Goal: Find specific page/section: Find specific page/section

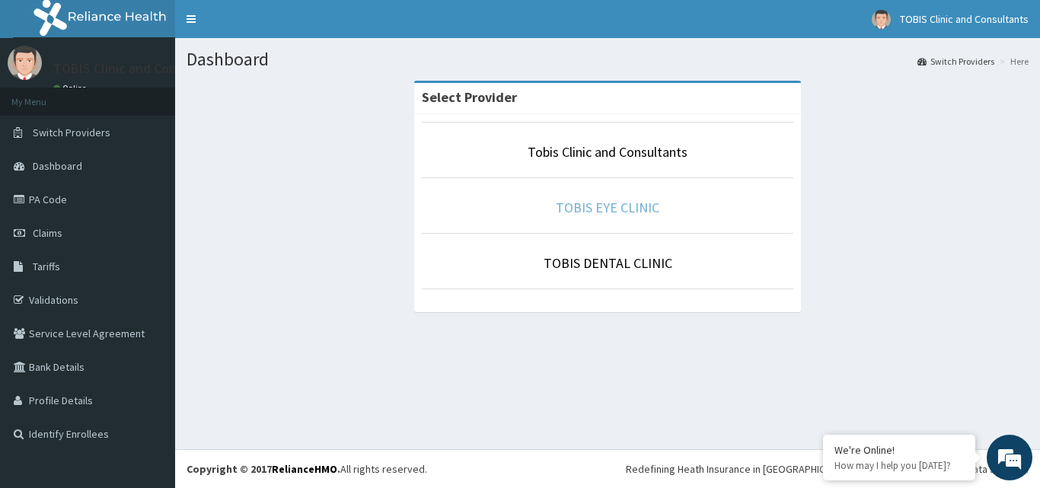
click at [621, 215] on link "TOBIS EYE CLINIC" at bounding box center [608, 208] width 104 height 18
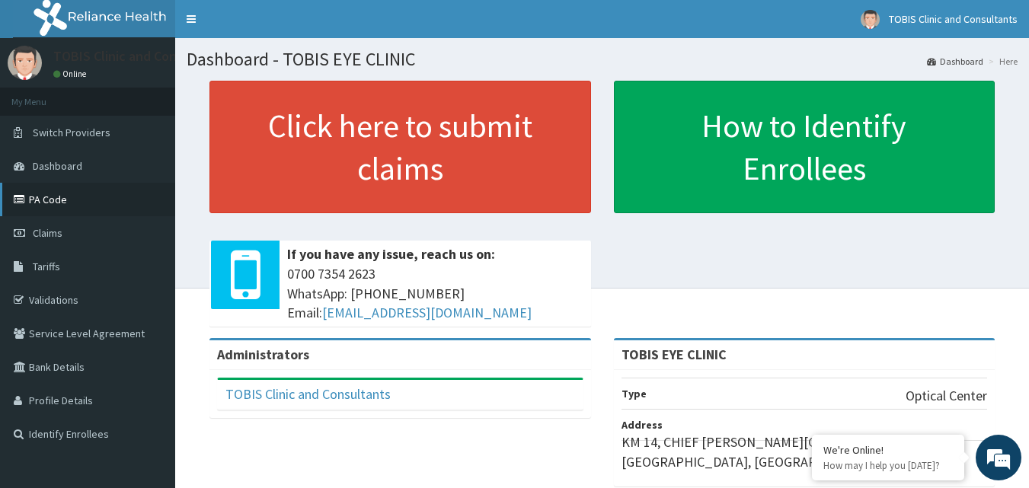
click at [65, 200] on link "PA Code" at bounding box center [87, 200] width 175 height 34
